Goal: Transaction & Acquisition: Purchase product/service

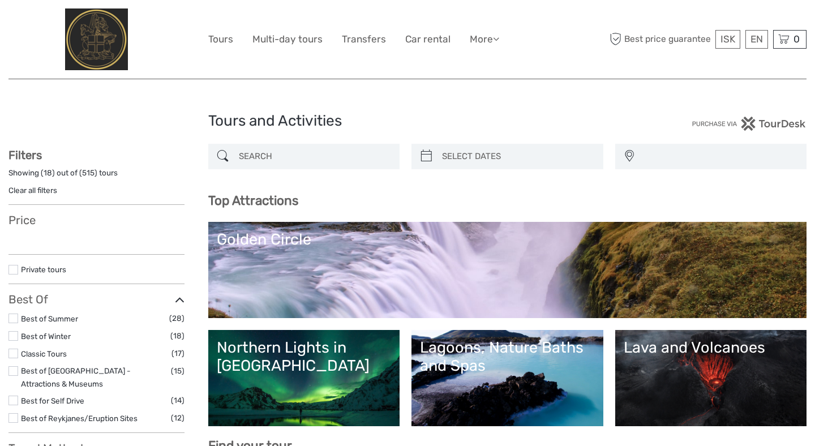
select select
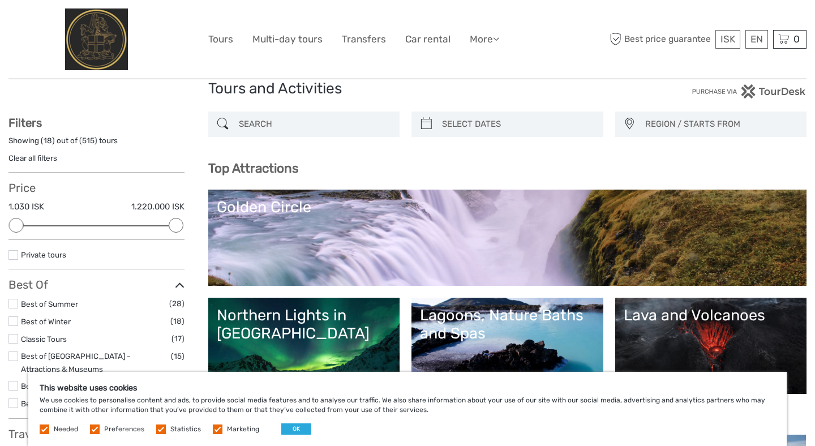
scroll to position [34, 0]
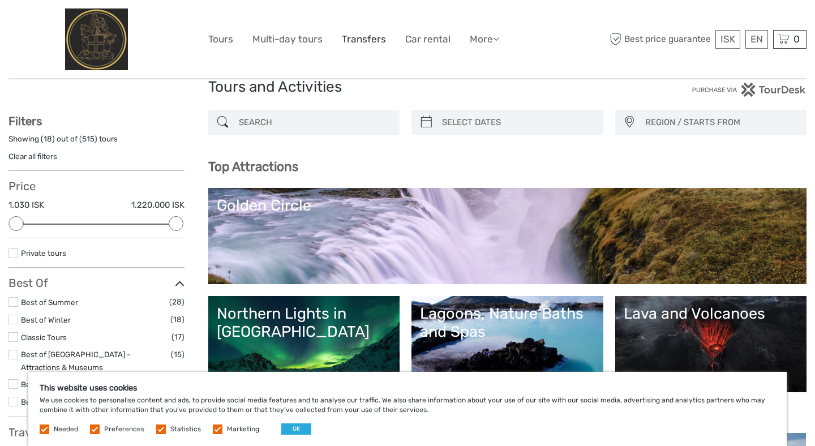
click at [364, 36] on link "Transfers" at bounding box center [364, 39] width 44 height 16
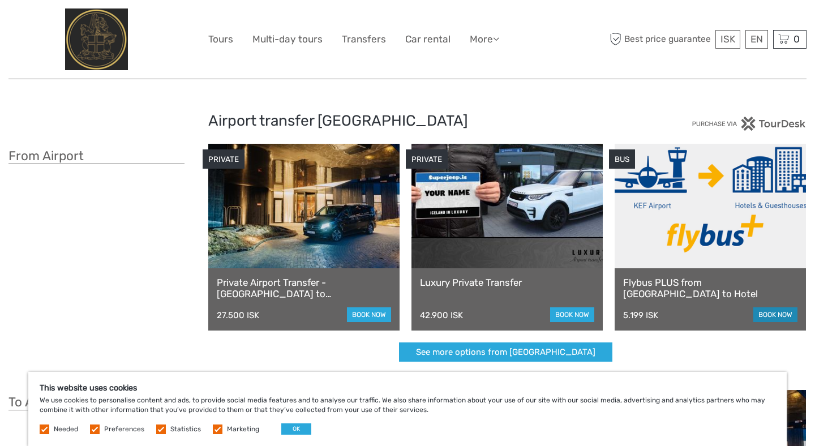
click at [783, 315] on link "book now" at bounding box center [775, 314] width 44 height 15
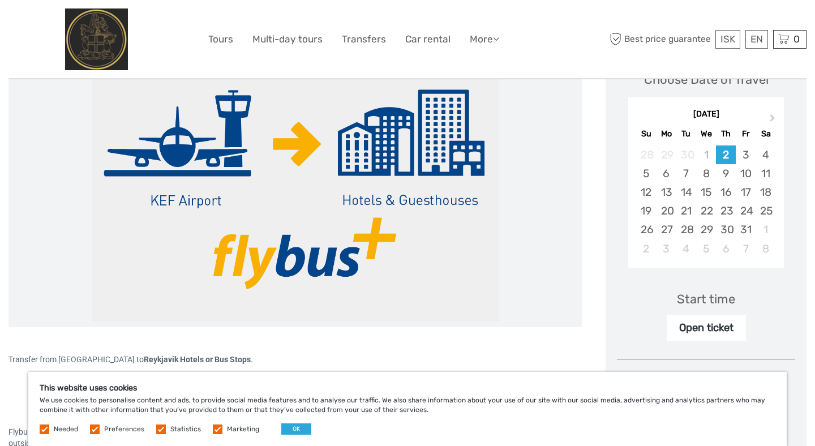
scroll to position [179, 0]
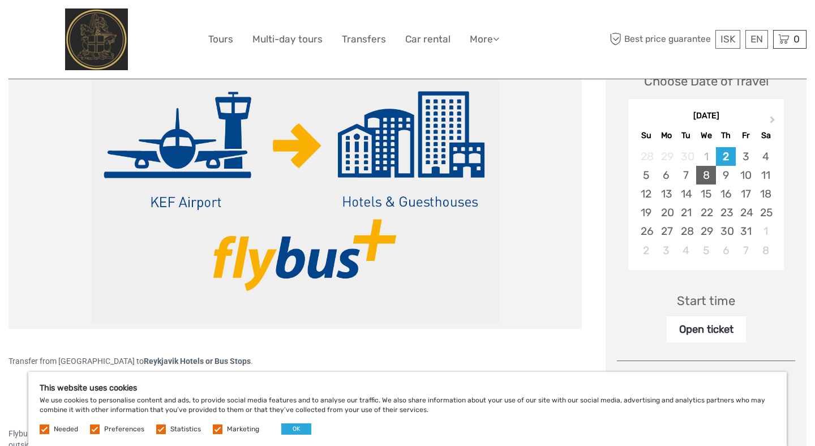
click at [706, 179] on div "8" at bounding box center [706, 175] width 20 height 19
click at [766, 181] on div "11" at bounding box center [766, 175] width 20 height 19
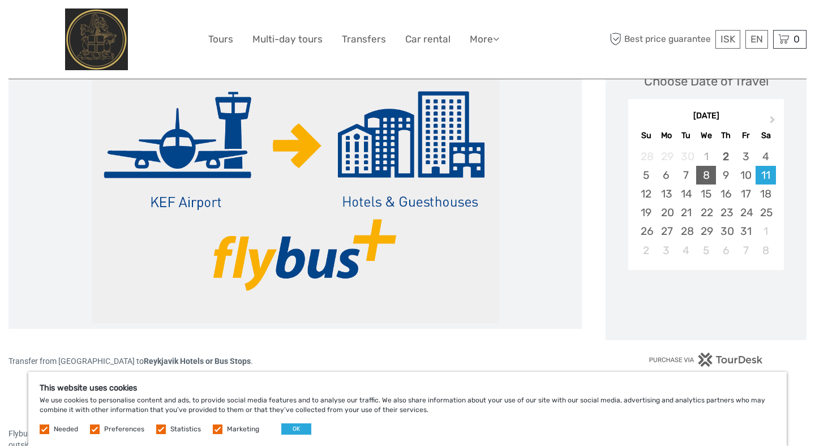
click at [706, 176] on div "8" at bounding box center [706, 175] width 20 height 19
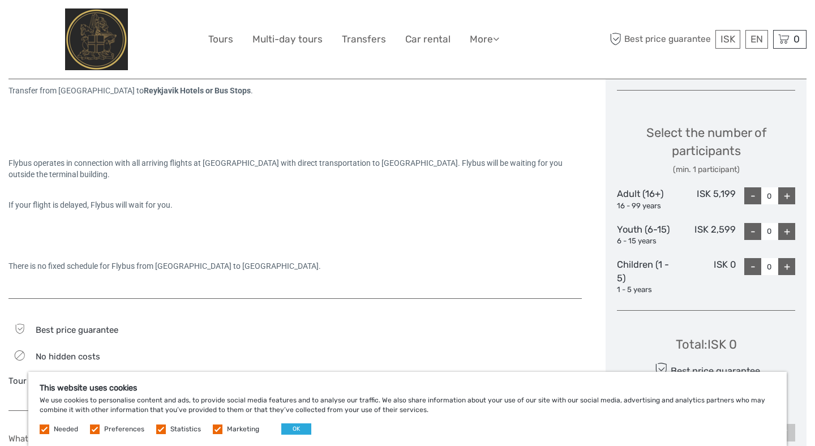
scroll to position [466, 0]
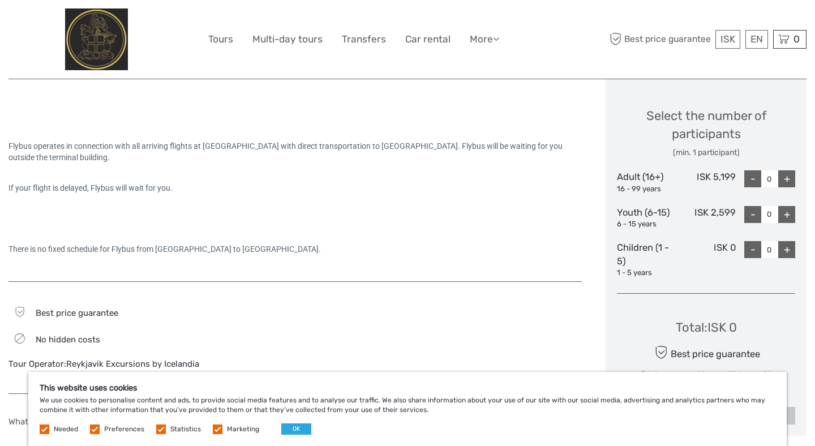
click at [789, 179] on div "+" at bounding box center [786, 178] width 17 height 17
type input "2"
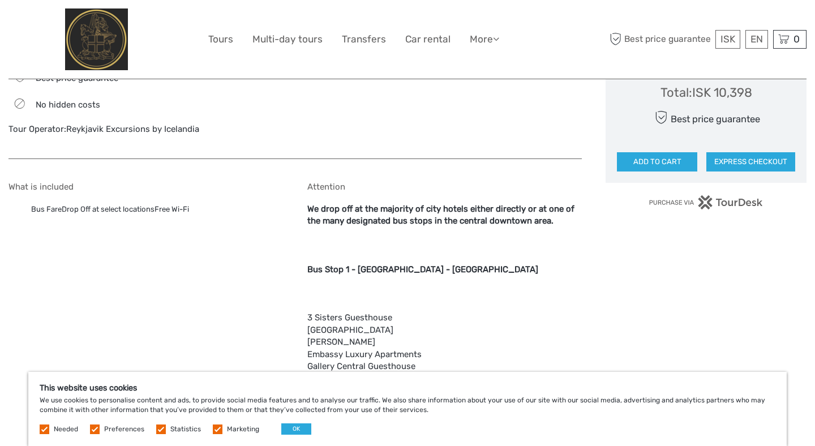
scroll to position [697, 0]
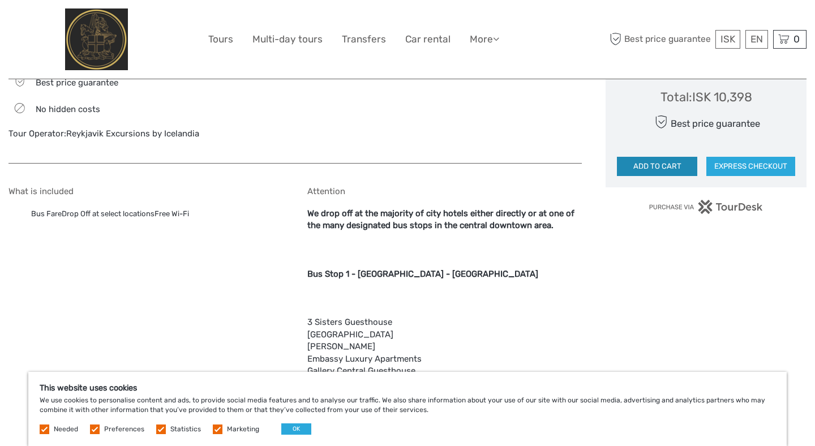
click at [654, 170] on button "ADD TO CART" at bounding box center [657, 166] width 80 height 19
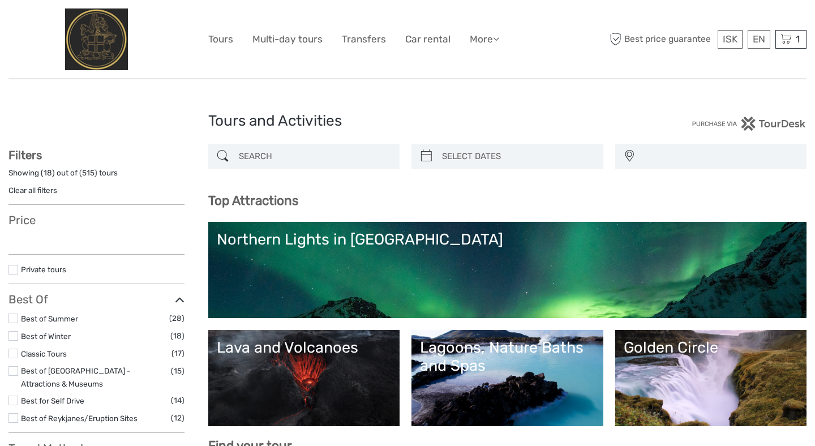
select select
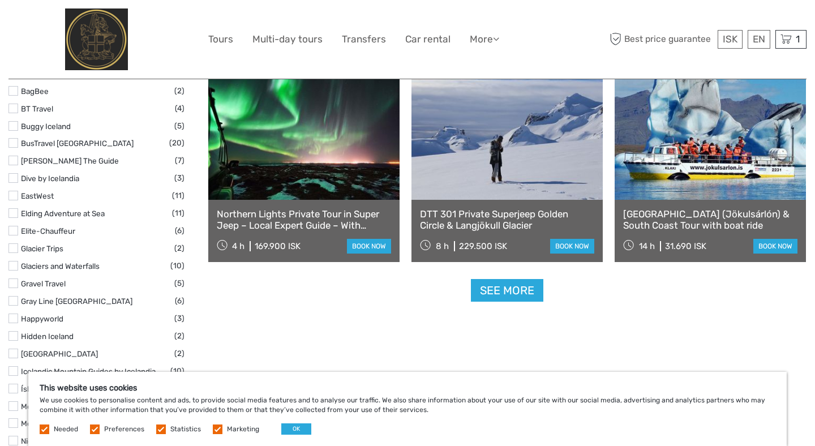
scroll to position [1384, 0]
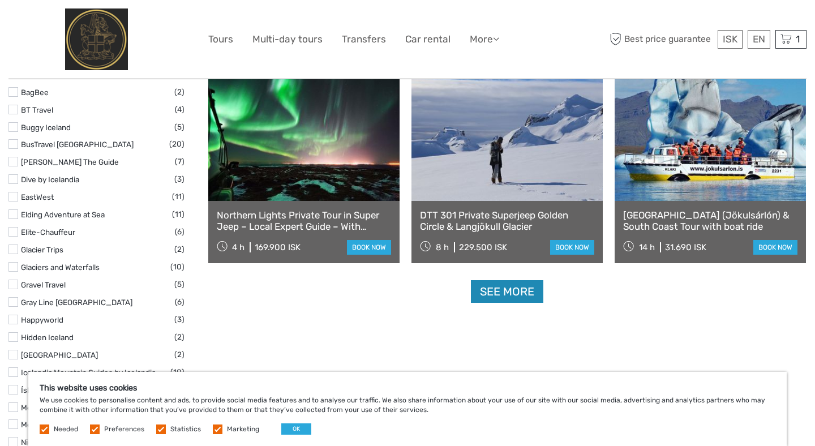
click at [506, 299] on link "See more" at bounding box center [507, 291] width 72 height 23
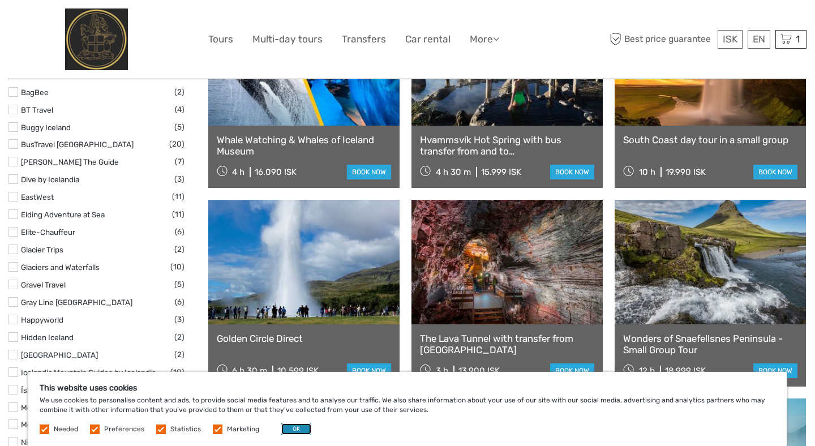
click at [293, 425] on button "OK" at bounding box center [296, 428] width 30 height 11
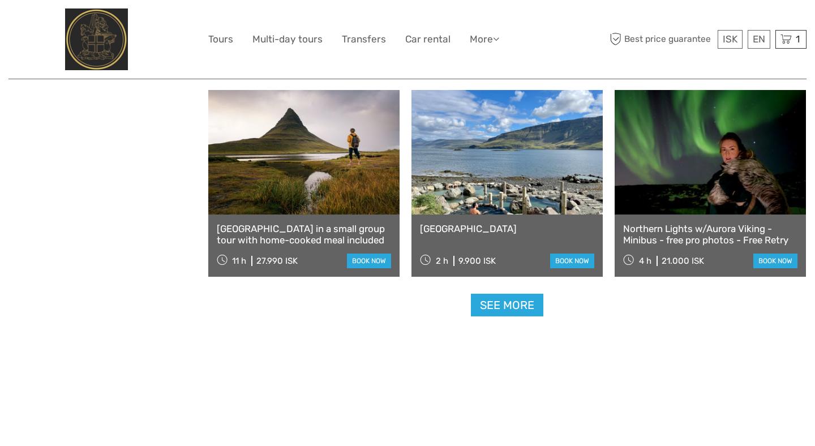
scroll to position [2294, 0]
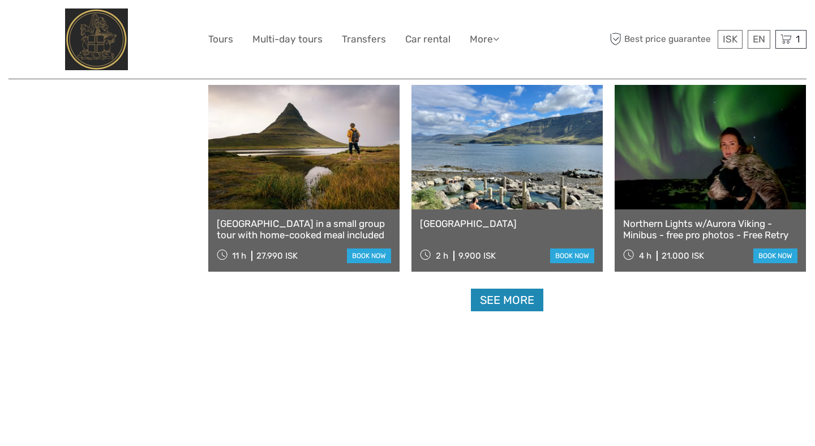
click at [510, 308] on link "See more" at bounding box center [507, 300] width 72 height 23
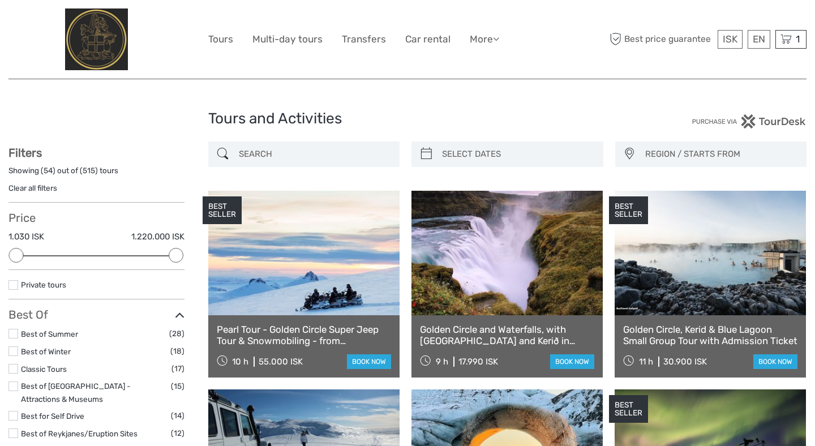
scroll to position [0, 0]
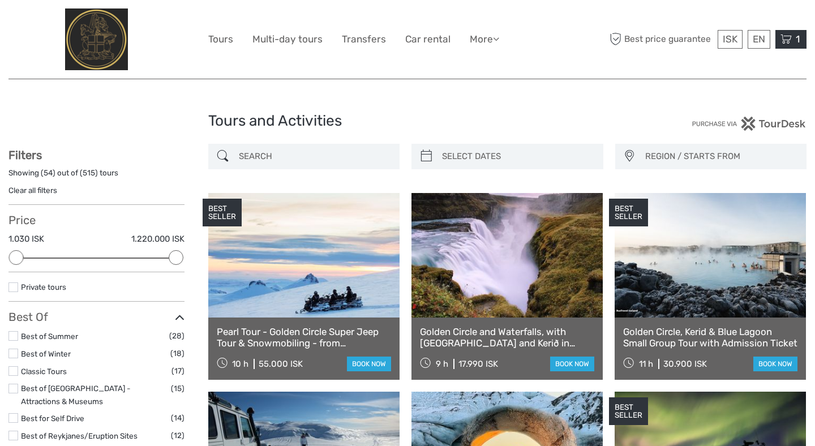
click at [794, 41] on span "1" at bounding box center [797, 38] width 7 height 11
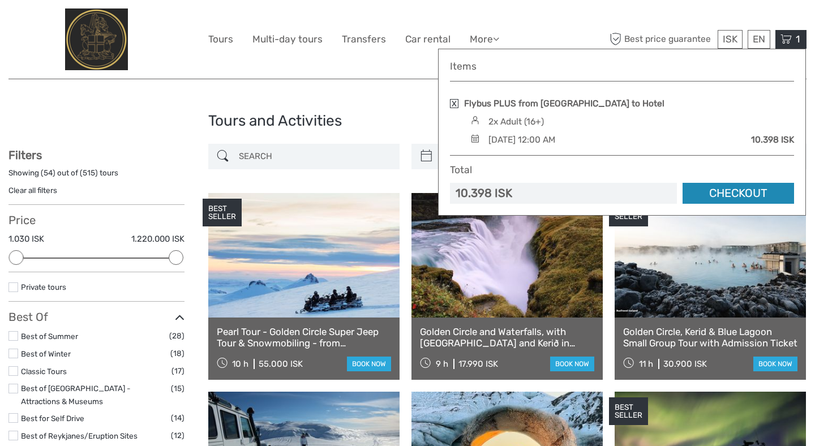
click at [766, 196] on link "Checkout" at bounding box center [739, 193] width 112 height 21
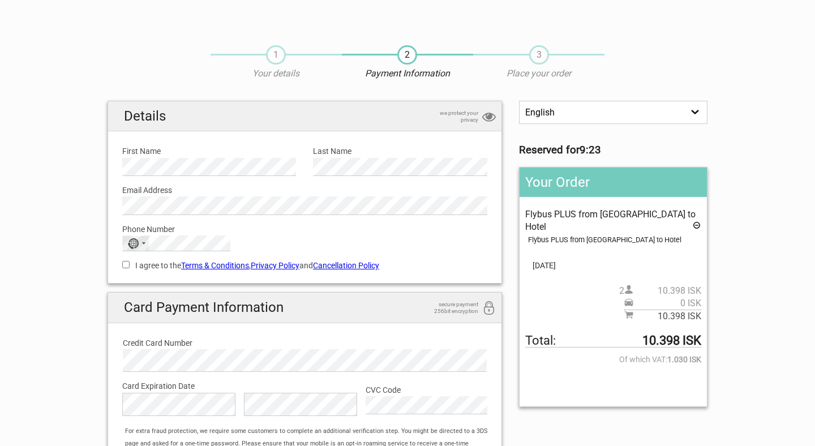
click at [142, 243] on div "No country selected" at bounding box center [136, 243] width 26 height 15
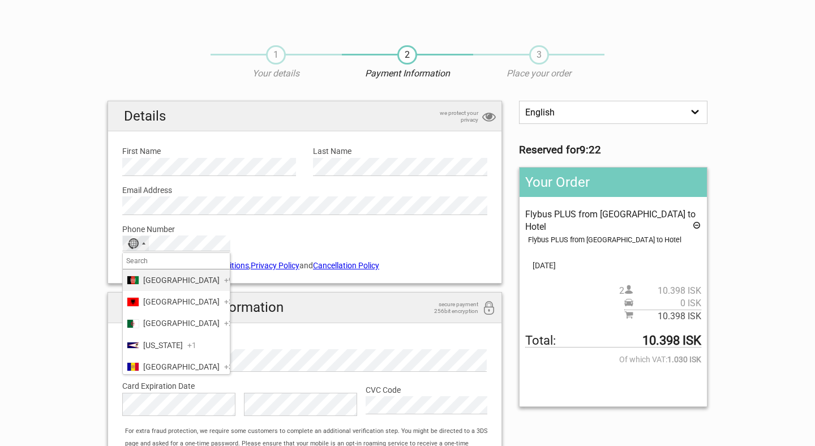
type input "1"
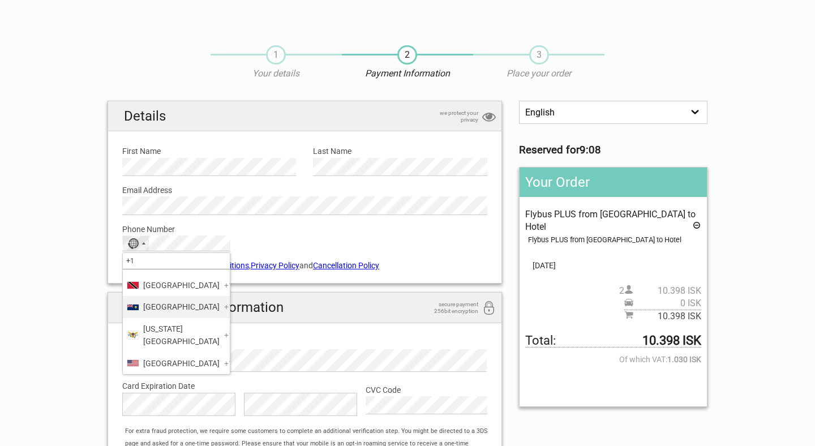
scroll to position [22, 0]
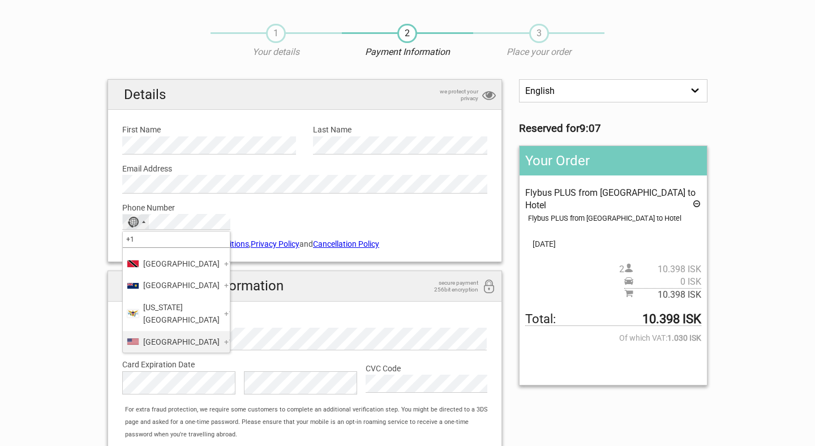
type input "+1"
click at [188, 344] on span "United States" at bounding box center [181, 342] width 76 height 12
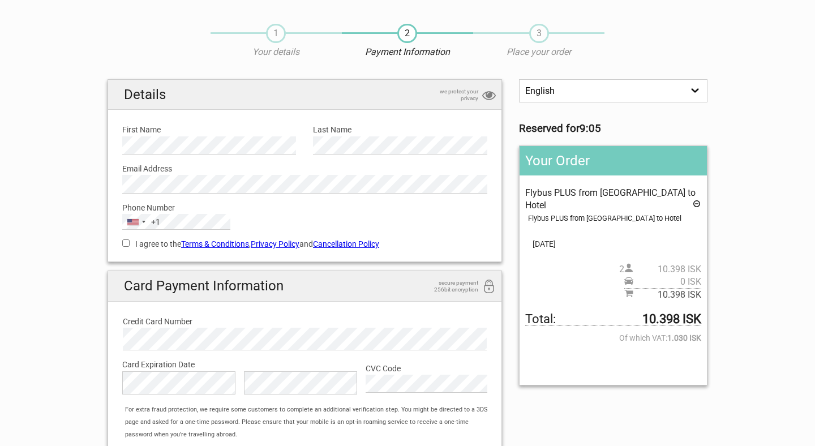
click at [126, 246] on input "I agree to the Terms & Conditions , Privacy Policy and Cancellation Policy" at bounding box center [125, 242] width 7 height 7
checkbox input "true"
click at [468, 372] on label "CVC Code" at bounding box center [427, 368] width 122 height 12
click at [516, 389] on div "English Español Deutsch Reserved for 7:59 Your Order Flybus PLUS from Keflavik …" at bounding box center [407, 289] width 617 height 420
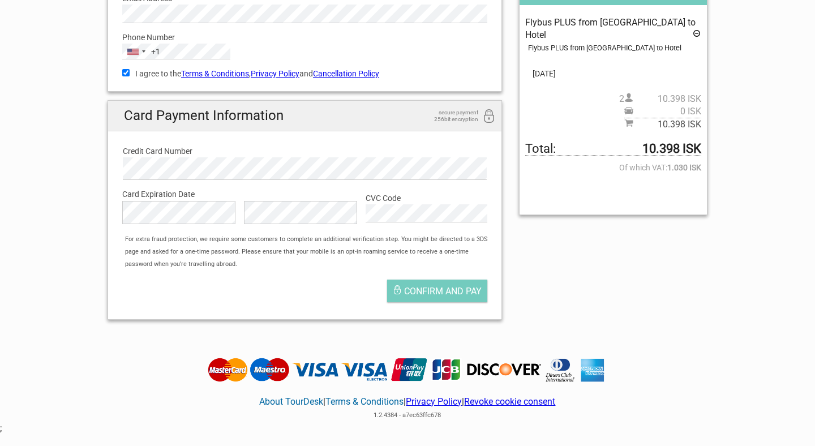
scroll to position [195, 0]
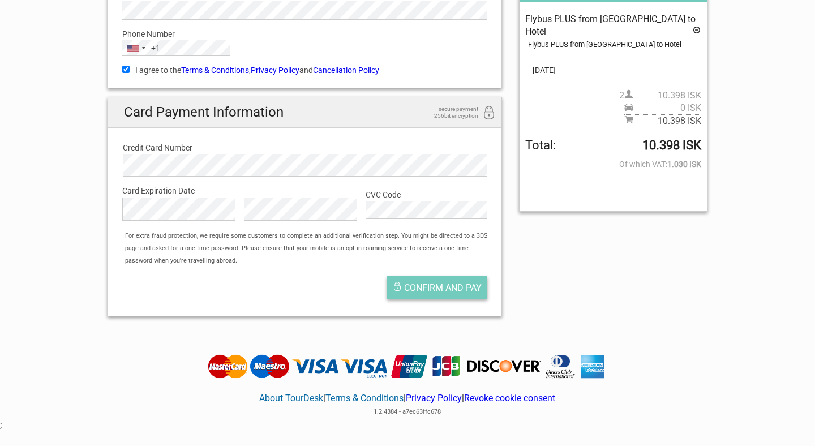
click at [428, 290] on span "Confirm and pay" at bounding box center [443, 287] width 78 height 11
